Goal: Task Accomplishment & Management: Manage account settings

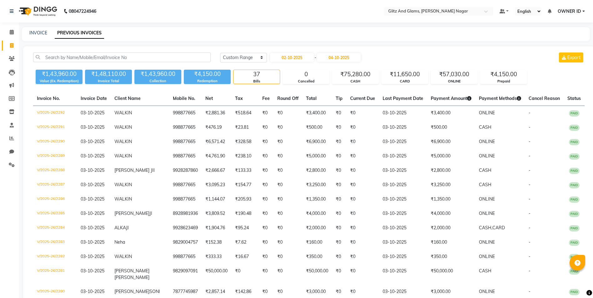
select select "range"
click at [343, 57] on input "04-10-2025" at bounding box center [339, 57] width 44 height 9
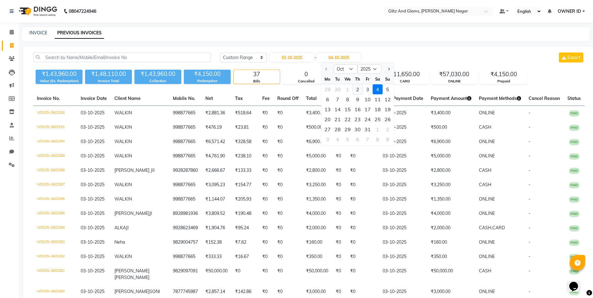
click at [358, 92] on div "2" at bounding box center [358, 89] width 10 height 10
type input "02-10-2025"
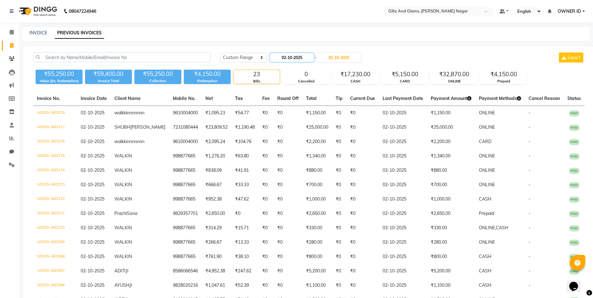
click at [291, 58] on input "02-10-2025" at bounding box center [292, 57] width 44 height 9
select select "10"
select select "2025"
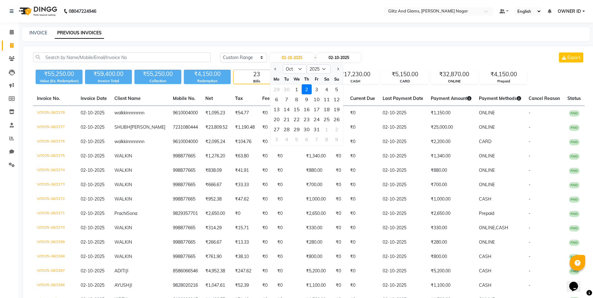
drag, startPoint x: 315, startPoint y: 90, endPoint x: 348, endPoint y: 54, distance: 49.1
click at [317, 86] on div "3" at bounding box center [317, 89] width 10 height 10
type input "03-10-2025"
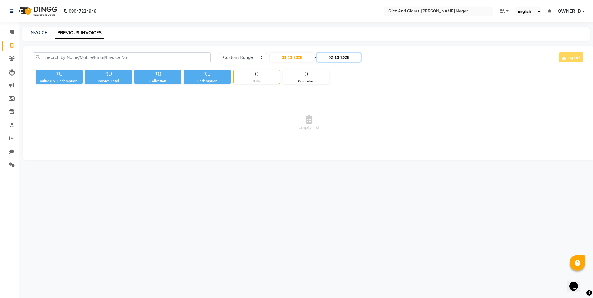
click at [348, 54] on input "02-10-2025" at bounding box center [339, 57] width 44 height 9
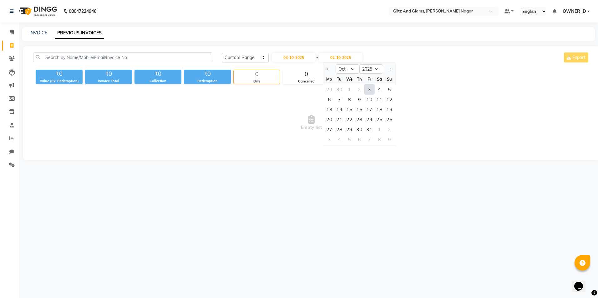
click at [367, 93] on div "3" at bounding box center [369, 89] width 10 height 10
type input "03-10-2025"
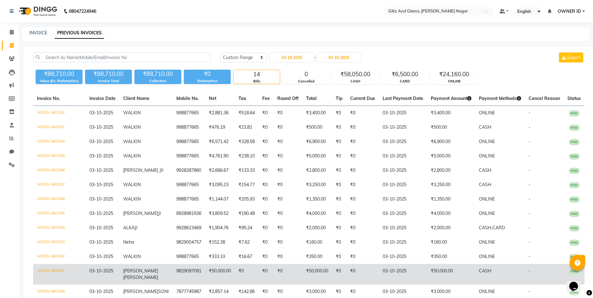
drag, startPoint x: 63, startPoint y: 276, endPoint x: 62, endPoint y: 273, distance: 3.1
click at [62, 275] on td "V/2025-26/2281" at bounding box center [59, 274] width 53 height 21
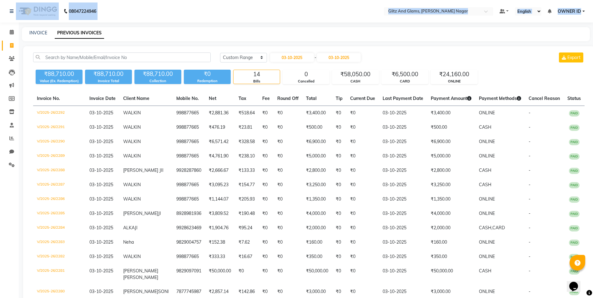
click at [12, 0] on html "08047224946 Select Location × Glitz And Glams, Vaishali Nagar Default Panel My …" at bounding box center [296, 149] width 593 height 298
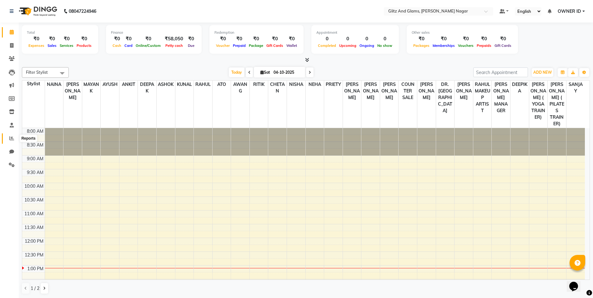
click at [10, 136] on icon at bounding box center [11, 138] width 5 height 5
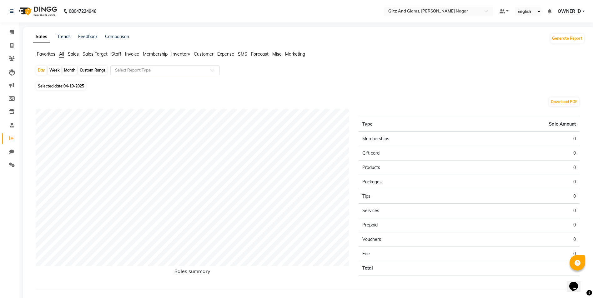
click at [119, 55] on span "Staff" at bounding box center [116, 54] width 10 height 6
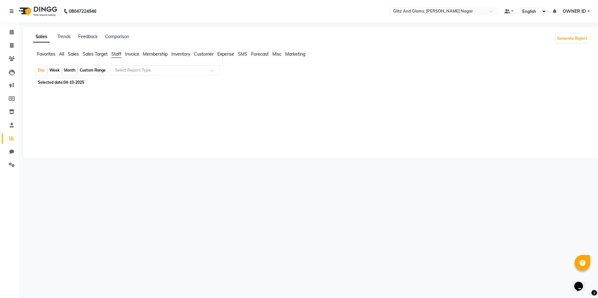
drag, startPoint x: 121, startPoint y: 77, endPoint x: 118, endPoint y: 74, distance: 4.4
click at [121, 77] on div "Day Week Month Custom Range Select Report Type Selected date: 04-10-2025 ★ Mark…" at bounding box center [311, 92] width 556 height 55
click at [120, 73] on input "text" at bounding box center [159, 70] width 90 height 6
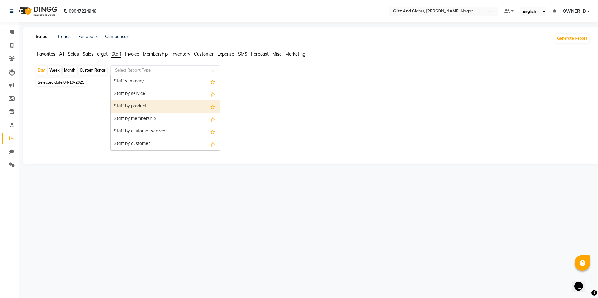
click at [133, 107] on div "Staff by product" at bounding box center [165, 106] width 109 height 13
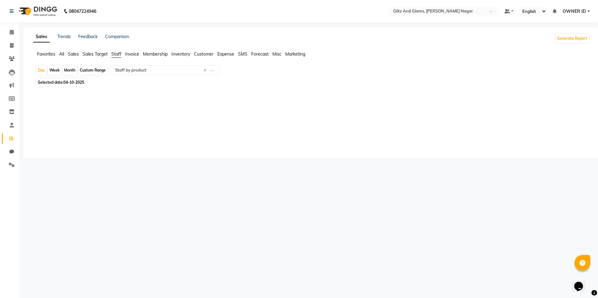
drag, startPoint x: 61, startPoint y: 73, endPoint x: 62, endPoint y: 80, distance: 7.9
click at [61, 73] on div "Day Week Month Custom Range Select Report Type × Staff by product ×" at bounding box center [311, 70] width 551 height 11
click at [63, 81] on span "Selected date: 04-10-2025" at bounding box center [60, 82] width 49 height 8
select select "10"
select select "2025"
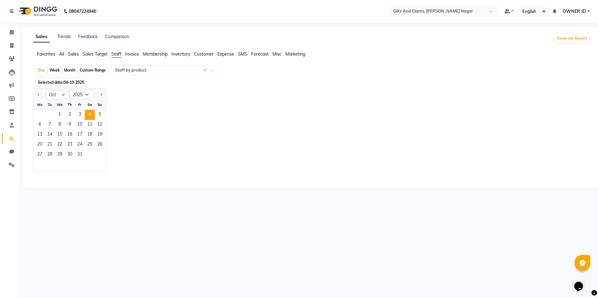
click at [72, 109] on div "Th" at bounding box center [70, 105] width 10 height 10
click at [72, 112] on span "2" at bounding box center [70, 115] width 10 height 10
select select "full_report"
select select "csv"
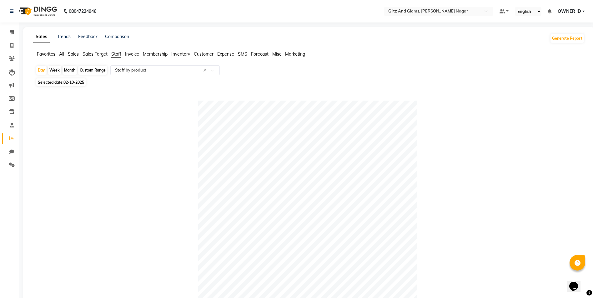
click at [78, 82] on span "02-10-2025" at bounding box center [73, 82] width 21 height 5
select select "10"
select select "2025"
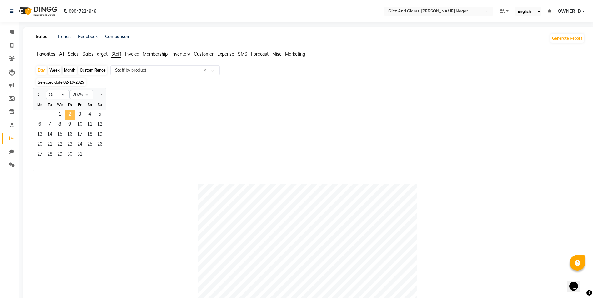
click at [66, 116] on span "2" at bounding box center [70, 115] width 10 height 10
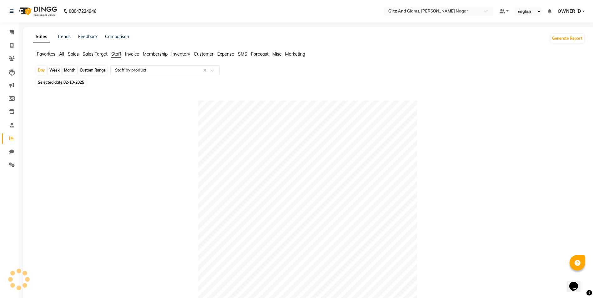
click at [63, 115] on div at bounding box center [308, 210] width 544 height 219
click at [75, 84] on span "02-10-2025" at bounding box center [73, 82] width 21 height 5
select select "10"
select select "2025"
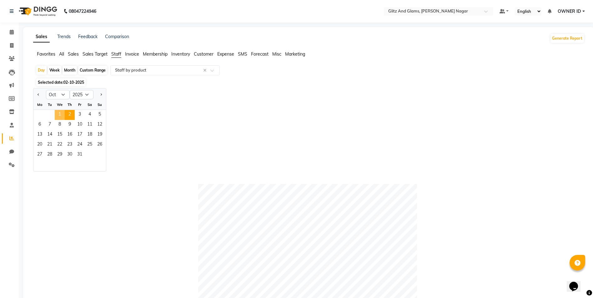
click at [61, 113] on span "1" at bounding box center [60, 115] width 10 height 10
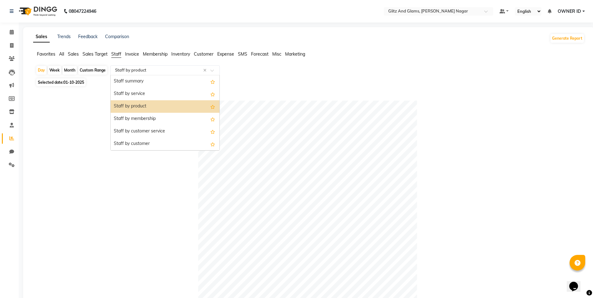
click at [114, 68] on input "text" at bounding box center [159, 70] width 90 height 6
click at [145, 134] on div "Staff by customer service" at bounding box center [165, 131] width 109 height 13
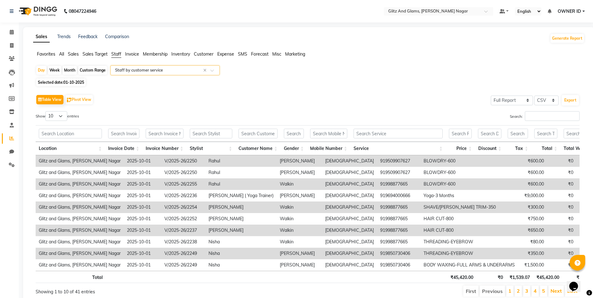
click at [71, 79] on span "Selected date: 01-10-2025" at bounding box center [60, 82] width 49 height 8
select select "10"
select select "2025"
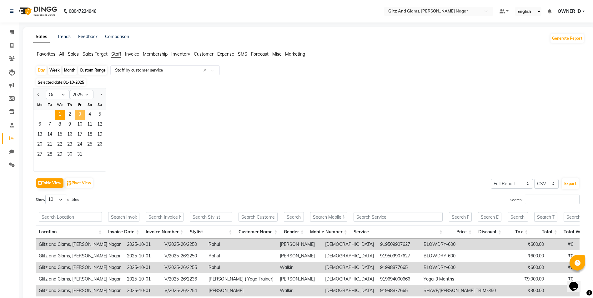
click at [82, 115] on span "3" at bounding box center [80, 115] width 10 height 10
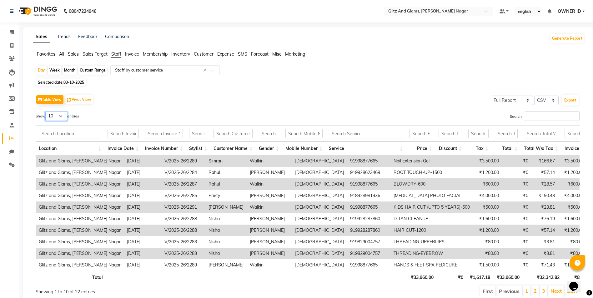
drag, startPoint x: 57, startPoint y: 118, endPoint x: 53, endPoint y: 121, distance: 5.1
click at [56, 118] on select "10 25 50 100" at bounding box center [56, 116] width 22 height 10
click at [46, 111] on select "10 25 50 100" at bounding box center [56, 116] width 22 height 10
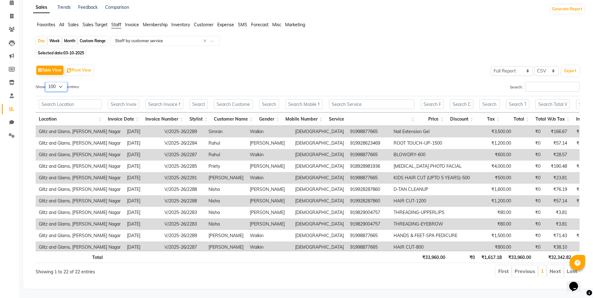
click at [58, 82] on select "10 25 50 100" at bounding box center [56, 87] width 22 height 10
select select "25"
click at [46, 82] on select "10 25 50 100" at bounding box center [56, 87] width 22 height 10
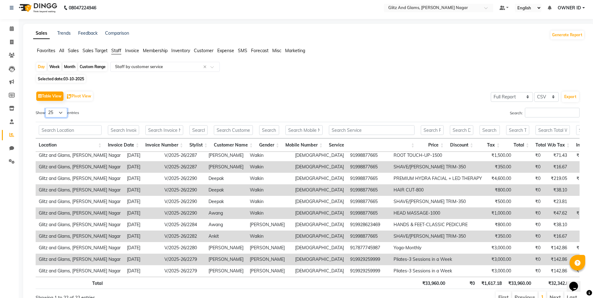
scroll to position [3, 0]
click at [569, 99] on button "Export" at bounding box center [570, 97] width 17 height 11
click at [141, 60] on app-reports "Favorites All Sales Sales Target Staff Invoice Membership Inventory Customer Ex…" at bounding box center [308, 178] width 559 height 261
click at [140, 64] on div "Select Report Type × Staff by customer service ×" at bounding box center [164, 68] width 109 height 10
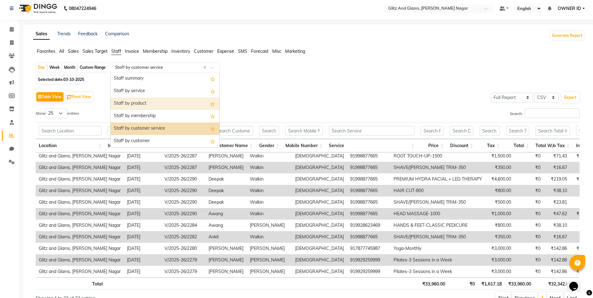
drag, startPoint x: 138, startPoint y: 101, endPoint x: 130, endPoint y: 101, distance: 8.4
click at [138, 101] on div "Staff by product" at bounding box center [165, 104] width 109 height 13
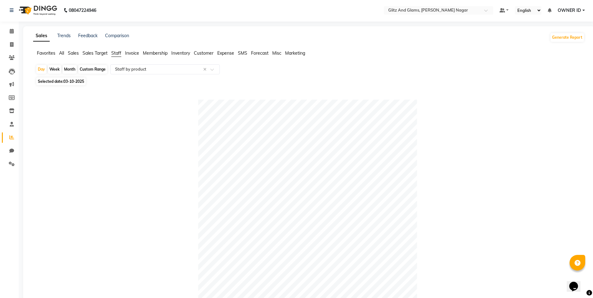
scroll to position [0, 0]
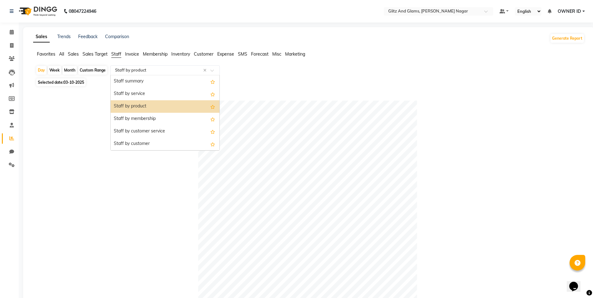
click at [133, 72] on input "text" at bounding box center [159, 70] width 90 height 6
click at [147, 136] on div "Staff by customer service" at bounding box center [165, 131] width 109 height 13
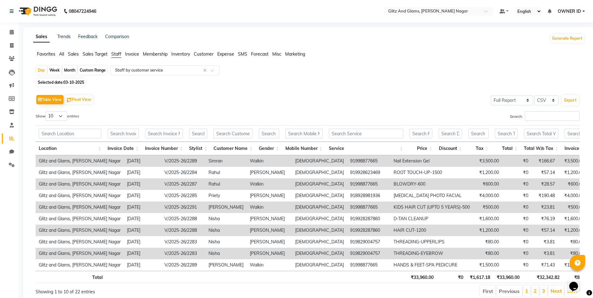
drag, startPoint x: 107, startPoint y: 61, endPoint x: 96, endPoint y: 68, distance: 13.8
click at [107, 62] on div "Favorites All Sales Sales Target Staff Invoice Membership Inventory Customer Ex…" at bounding box center [308, 57] width 561 height 12
click at [94, 69] on div "Custom Range" at bounding box center [92, 70] width 29 height 9
select select "10"
select select "2025"
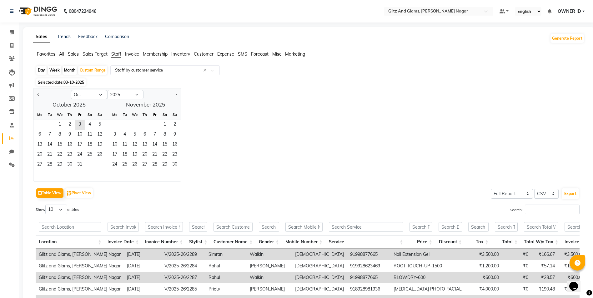
click at [78, 78] on div "Day Week Month Custom Range Select Report Type × Staff by customer service × Se…" at bounding box center [308, 230] width 551 height 331
click at [63, 87] on div "Day Week Month Custom Range Select Report Type × Staff by customer service × Se…" at bounding box center [308, 230] width 551 height 331
click at [65, 83] on span "03-10-2025" at bounding box center [73, 82] width 21 height 5
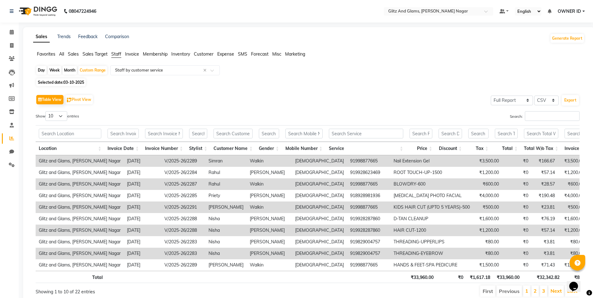
click at [53, 79] on span "Selected date: 03-10-2025" at bounding box center [60, 82] width 49 height 8
select select "10"
select select "2025"
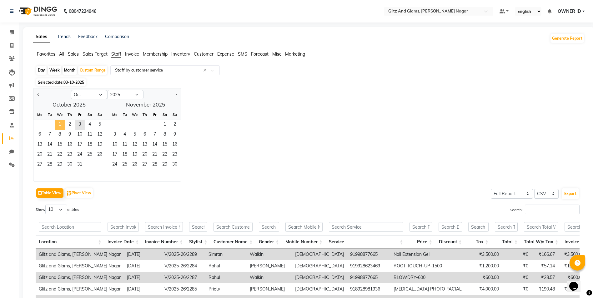
drag, startPoint x: 63, startPoint y: 125, endPoint x: 64, endPoint y: 121, distance: 3.6
click at [63, 123] on span "1" at bounding box center [60, 125] width 10 height 10
click at [78, 123] on span "3" at bounding box center [80, 125] width 10 height 10
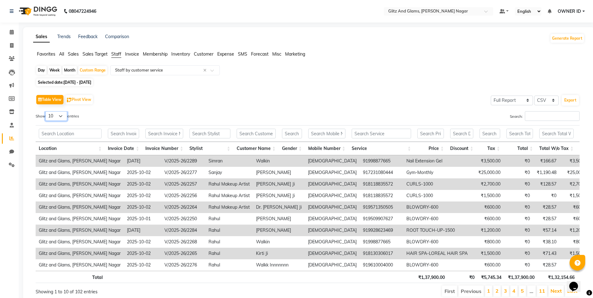
click at [61, 115] on select "10 25 50 100" at bounding box center [56, 116] width 22 height 10
select select "100"
click at [46, 111] on select "10 25 50 100" at bounding box center [56, 116] width 22 height 10
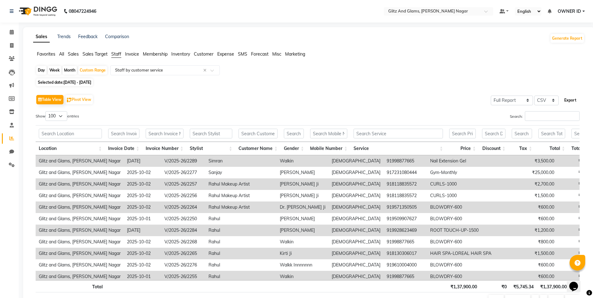
click at [572, 98] on button "Export" at bounding box center [570, 100] width 17 height 11
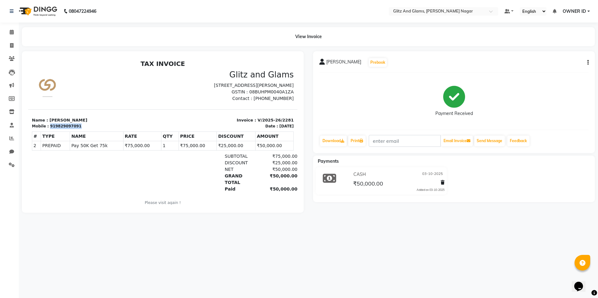
drag, startPoint x: 73, startPoint y: 126, endPoint x: 48, endPoint y: 128, distance: 25.1
click at [50, 128] on div "919829097091" at bounding box center [65, 126] width 31 height 6
copy div "919829097091"
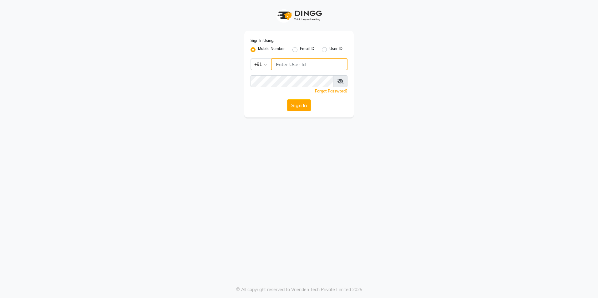
click at [323, 65] on input "Username" at bounding box center [309, 64] width 76 height 12
type input "8824152513"
click at [287, 99] on button "Sign In" at bounding box center [299, 105] width 24 height 12
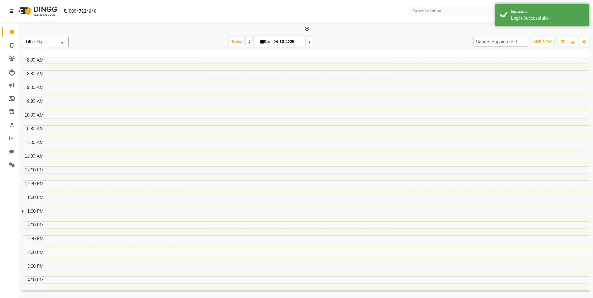
select select "en"
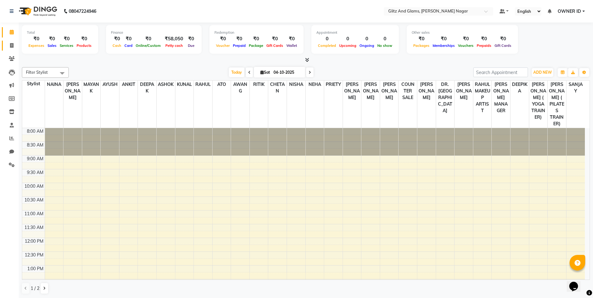
click at [11, 44] on icon at bounding box center [11, 45] width 3 height 5
select select "service"
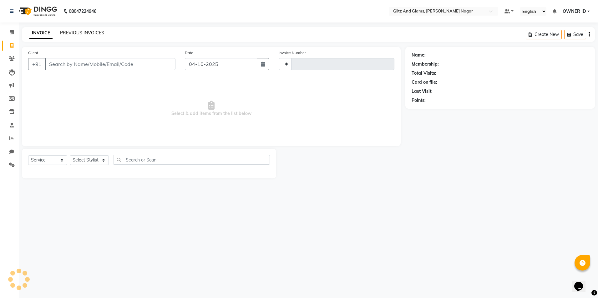
click at [88, 30] on link "PREVIOUS INVOICES" at bounding box center [82, 33] width 44 height 6
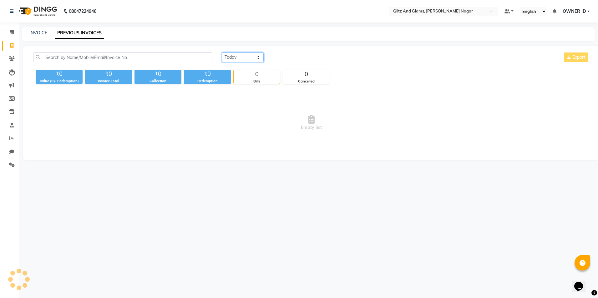
click at [231, 58] on select "Today Yesterday Custom Range" at bounding box center [243, 58] width 42 height 10
select select "range"
click at [222, 53] on select "Today Yesterday Custom Range" at bounding box center [243, 58] width 42 height 10
click at [303, 59] on input "04-10-2025" at bounding box center [294, 57] width 44 height 9
select select "10"
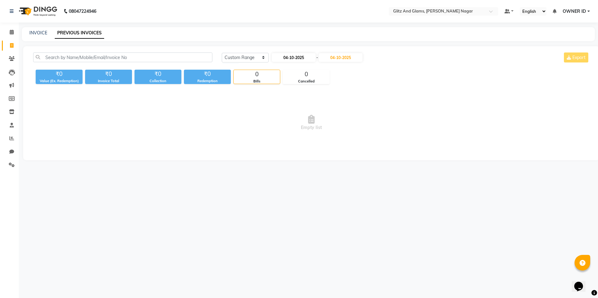
select select "2025"
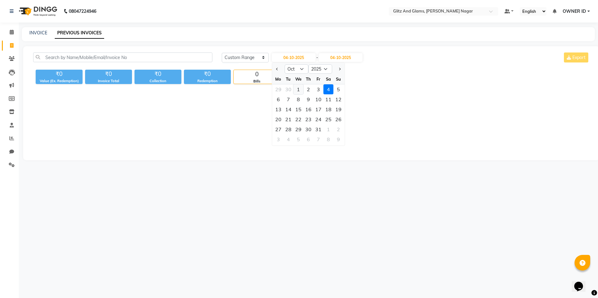
click at [296, 88] on div "1" at bounding box center [298, 89] width 10 height 10
type input "01-10-2025"
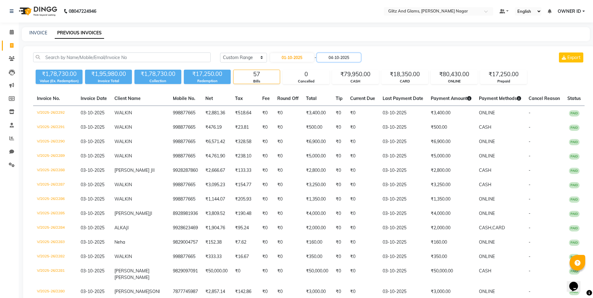
drag, startPoint x: 341, startPoint y: 59, endPoint x: 341, endPoint y: 62, distance: 3.1
click at [341, 59] on input "04-10-2025" at bounding box center [339, 57] width 44 height 9
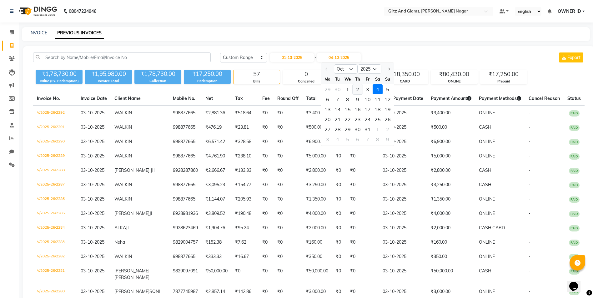
click at [356, 88] on div "2" at bounding box center [358, 89] width 10 height 10
type input "02-10-2025"
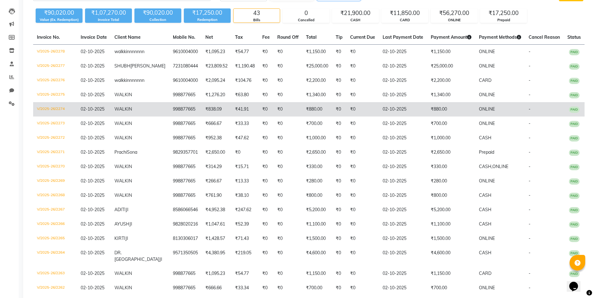
scroll to position [63, 0]
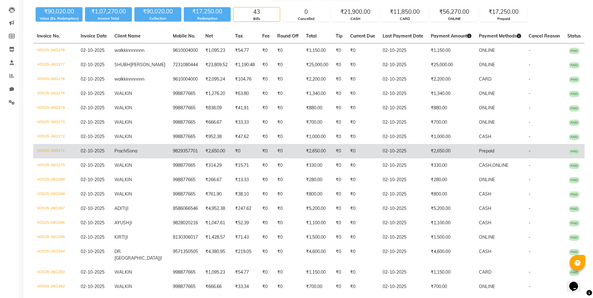
click at [45, 158] on td "V/2025-26/2271" at bounding box center [55, 151] width 44 height 14
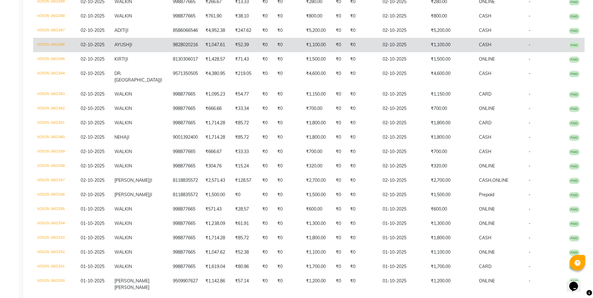
scroll to position [250, 0]
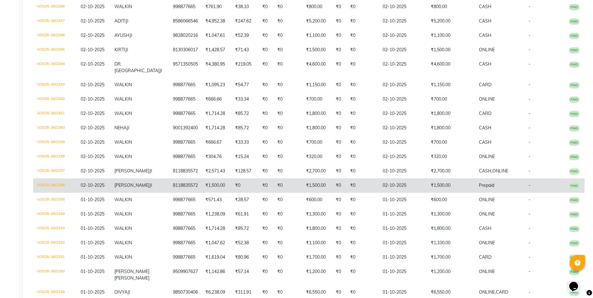
click at [44, 193] on td "V/2025-26/2256" at bounding box center [55, 185] width 44 height 14
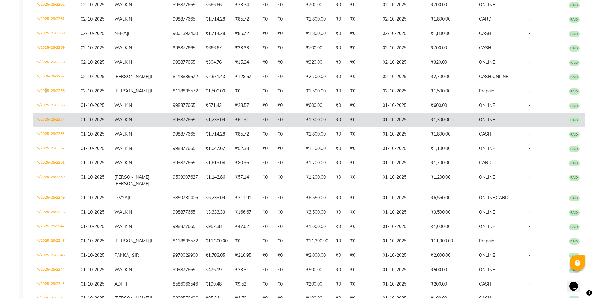
scroll to position [375, 0]
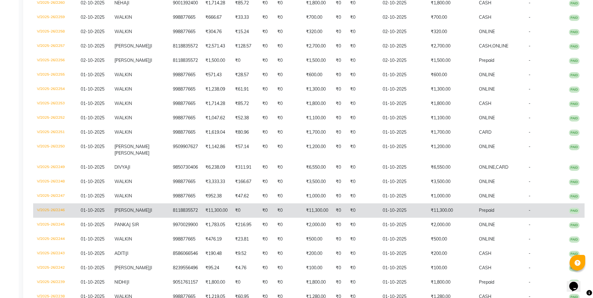
click at [48, 218] on td "V/2025-26/2246" at bounding box center [55, 210] width 44 height 14
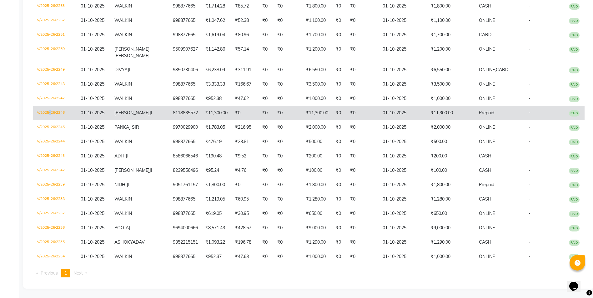
scroll to position [498, 0]
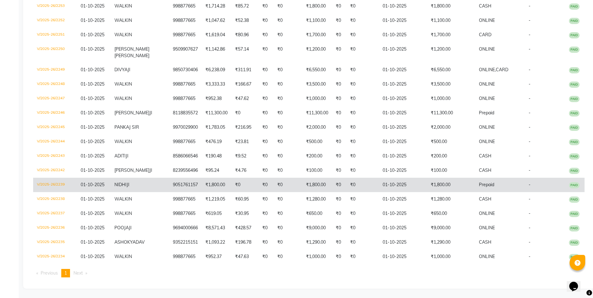
click at [48, 178] on td "V/2025-26/2239" at bounding box center [55, 185] width 44 height 14
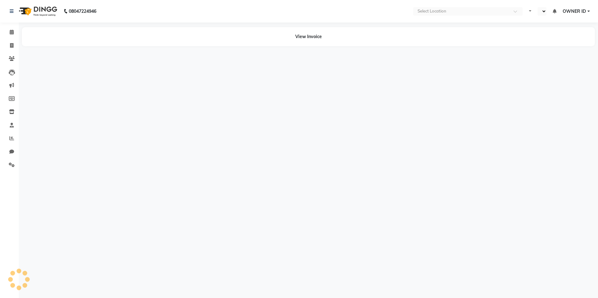
select select "en"
